Goal: Transaction & Acquisition: Purchase product/service

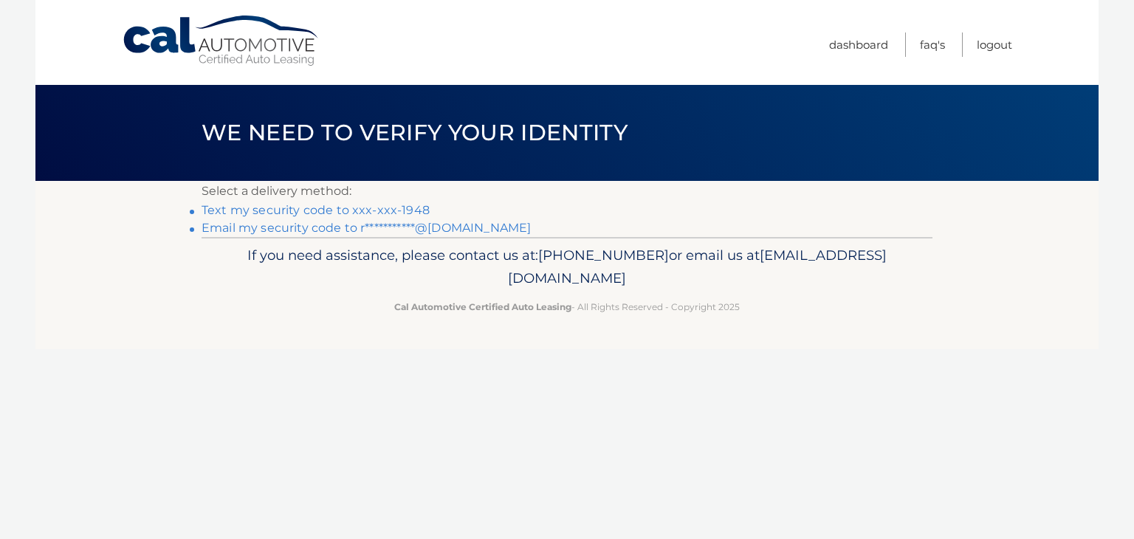
click at [407, 207] on link "Text my security code to xxx-xxx-1948" at bounding box center [316, 210] width 228 height 14
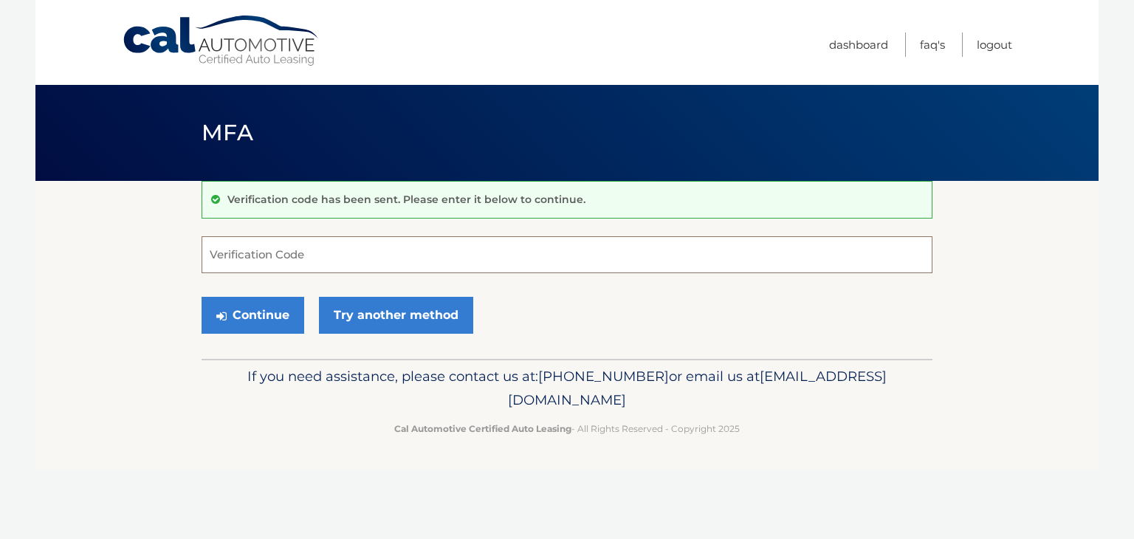
click at [307, 264] on input "Verification Code" at bounding box center [567, 254] width 731 height 37
type input "873352"
click at [250, 314] on button "Continue" at bounding box center [253, 315] width 103 height 37
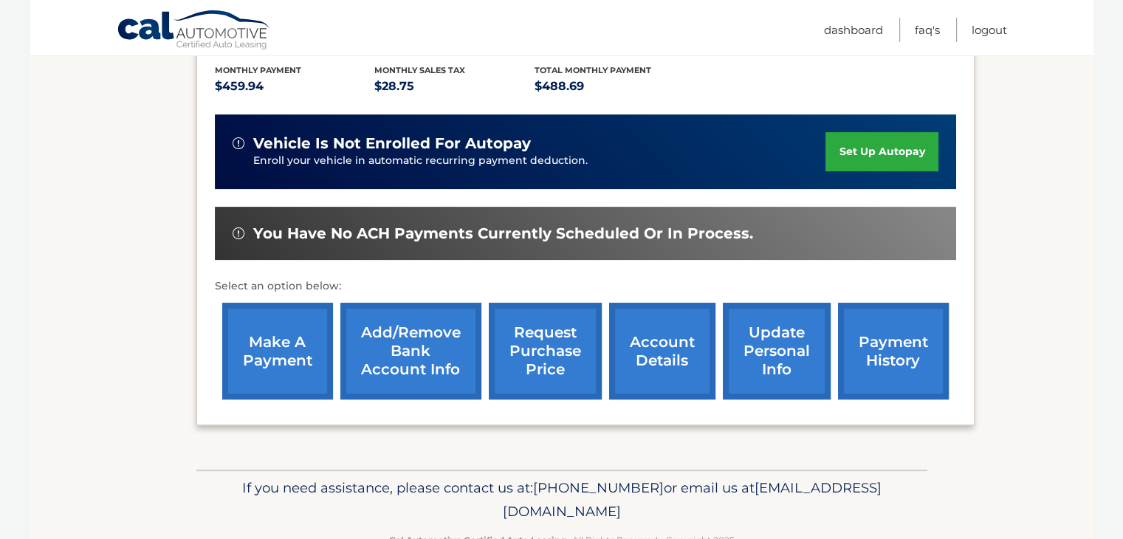
scroll to position [328, 0]
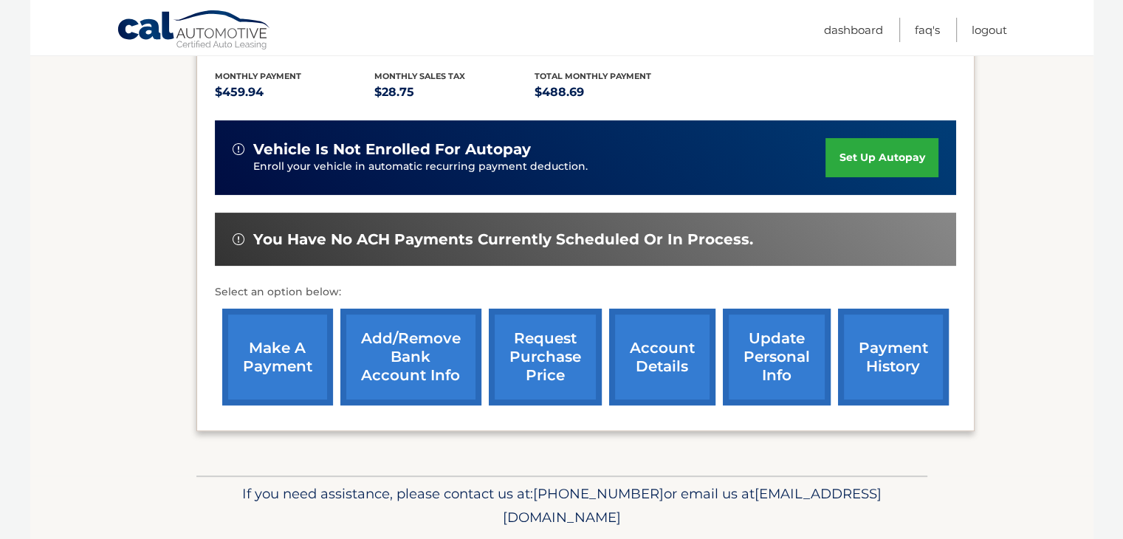
click at [272, 344] on link "make a payment" at bounding box center [277, 357] width 111 height 97
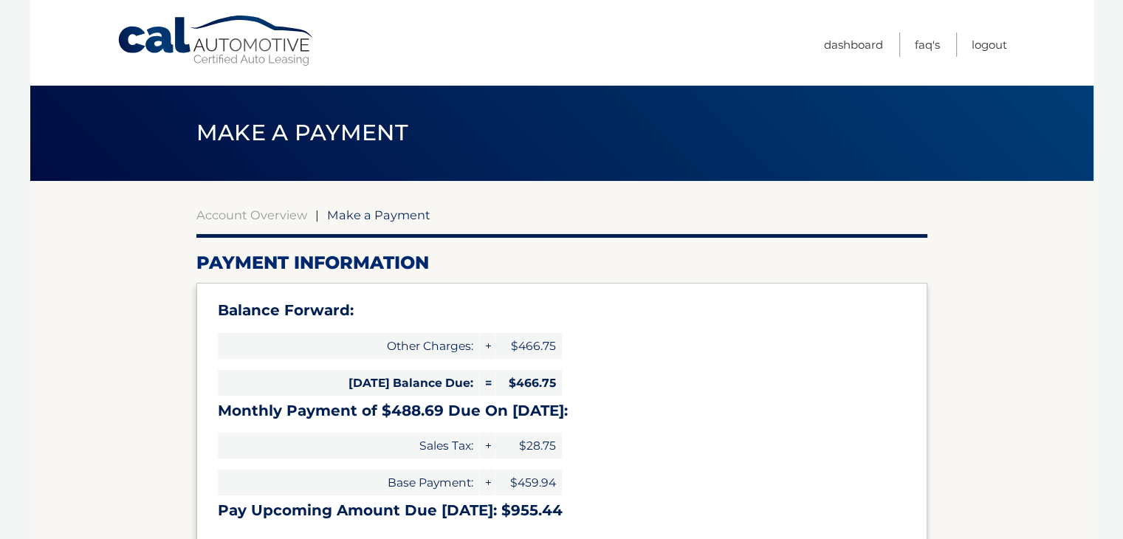
type input "955.44"
select select "MGNkMDNlNjgtYzkwMy00ZTFiLWFiYzItNDk0YWQ4NTU3NzFi"
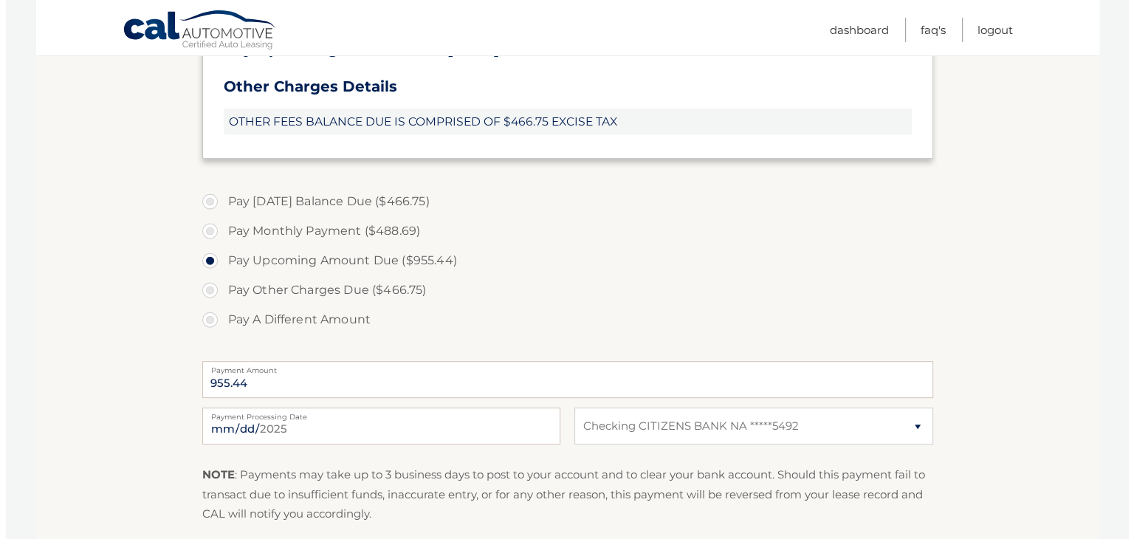
scroll to position [533, 0]
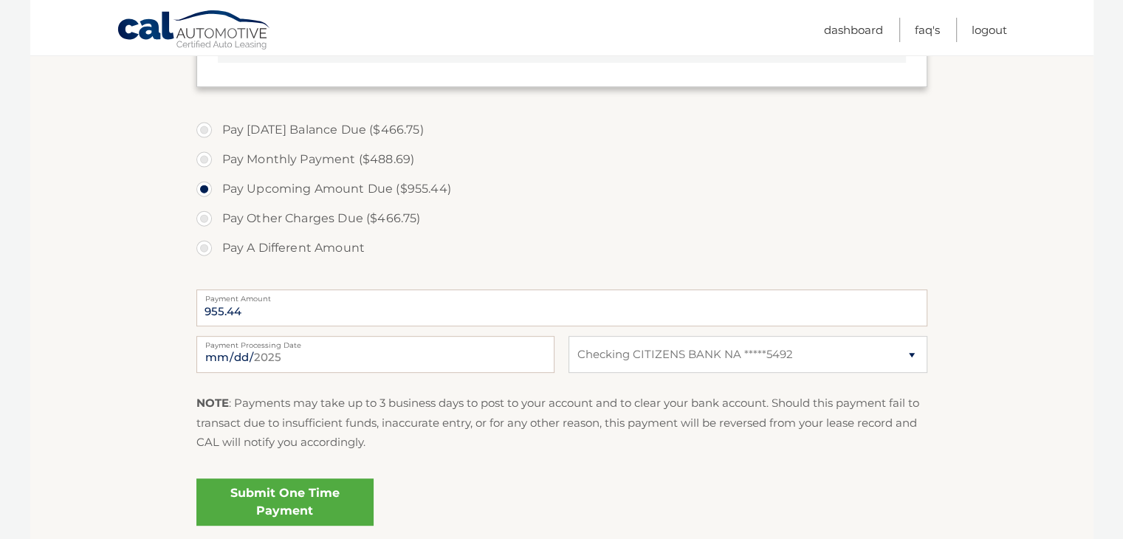
click at [292, 495] on link "Submit One Time Payment" at bounding box center [284, 501] width 177 height 47
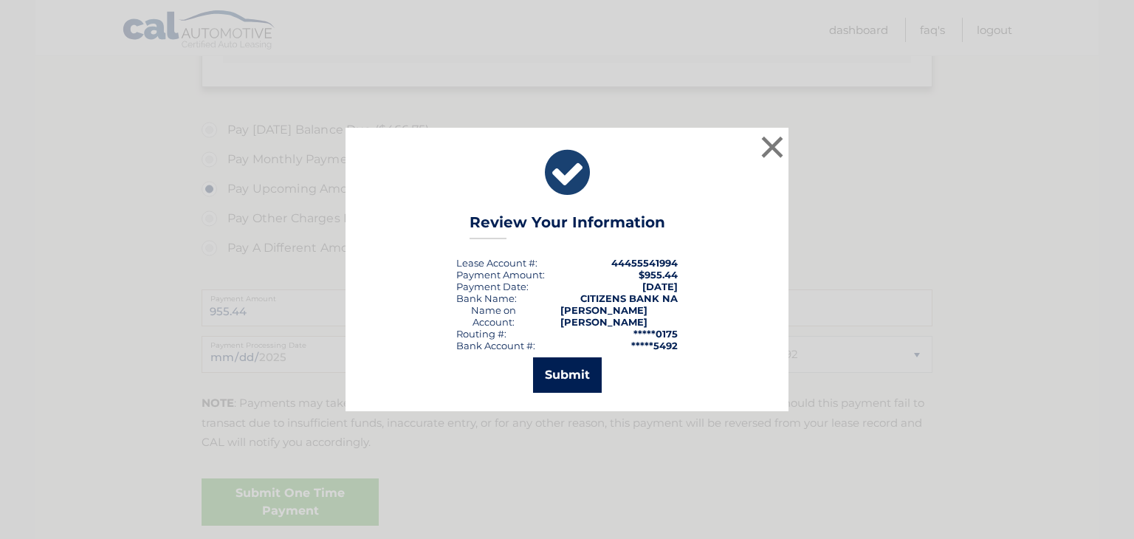
click at [578, 366] on button "Submit" at bounding box center [567, 374] width 69 height 35
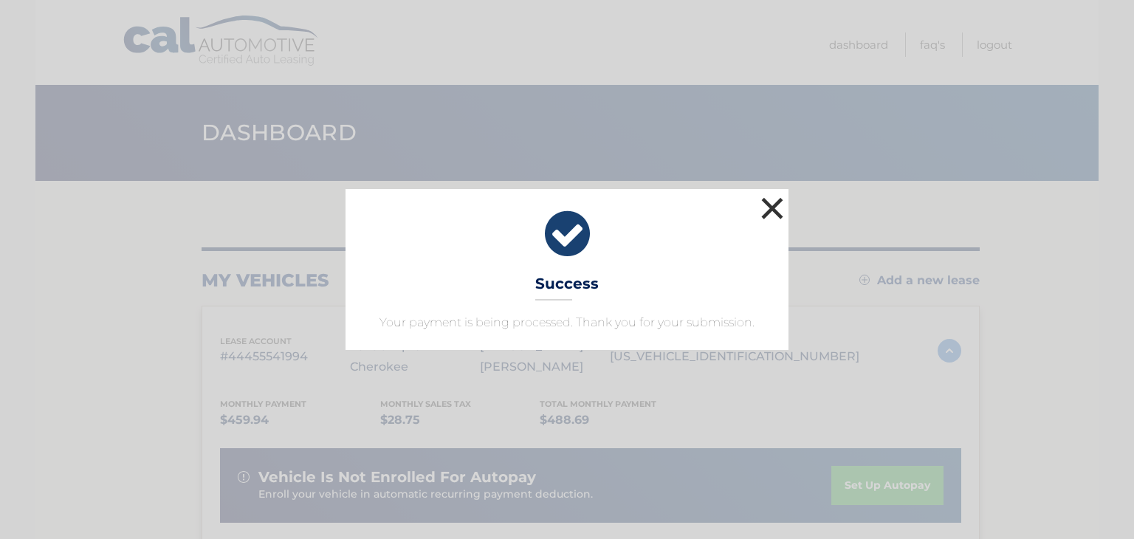
click at [777, 207] on button "×" at bounding box center [772, 208] width 30 height 30
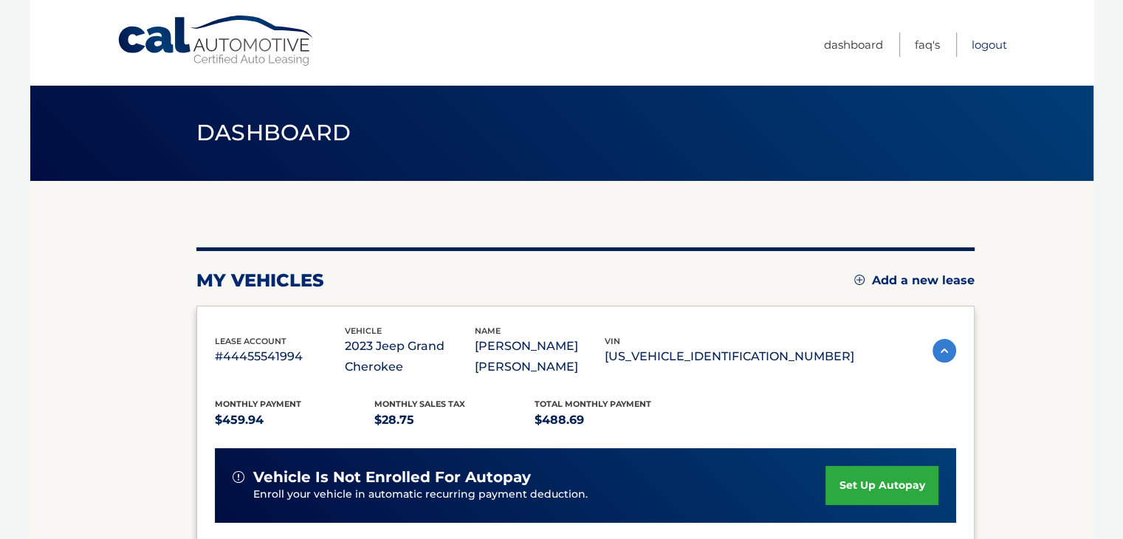
click at [992, 39] on link "Logout" at bounding box center [988, 44] width 35 height 24
